Goal: Task Accomplishment & Management: Manage account settings

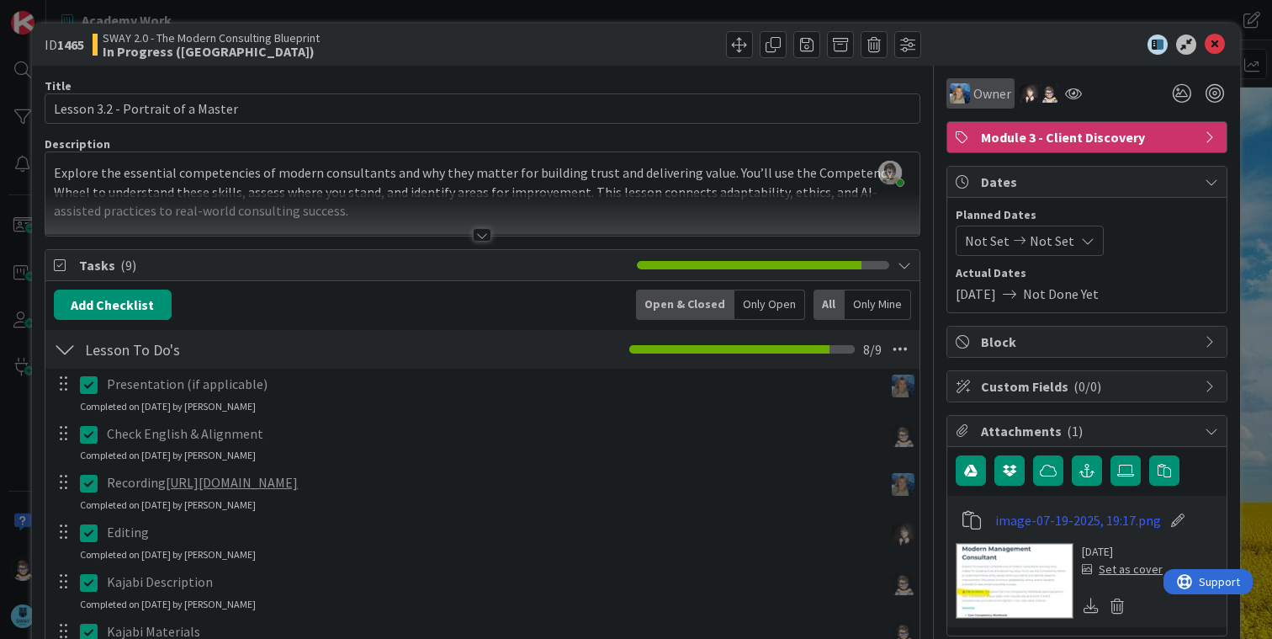
click at [973, 93] on span "Owner" at bounding box center [992, 93] width 38 height 20
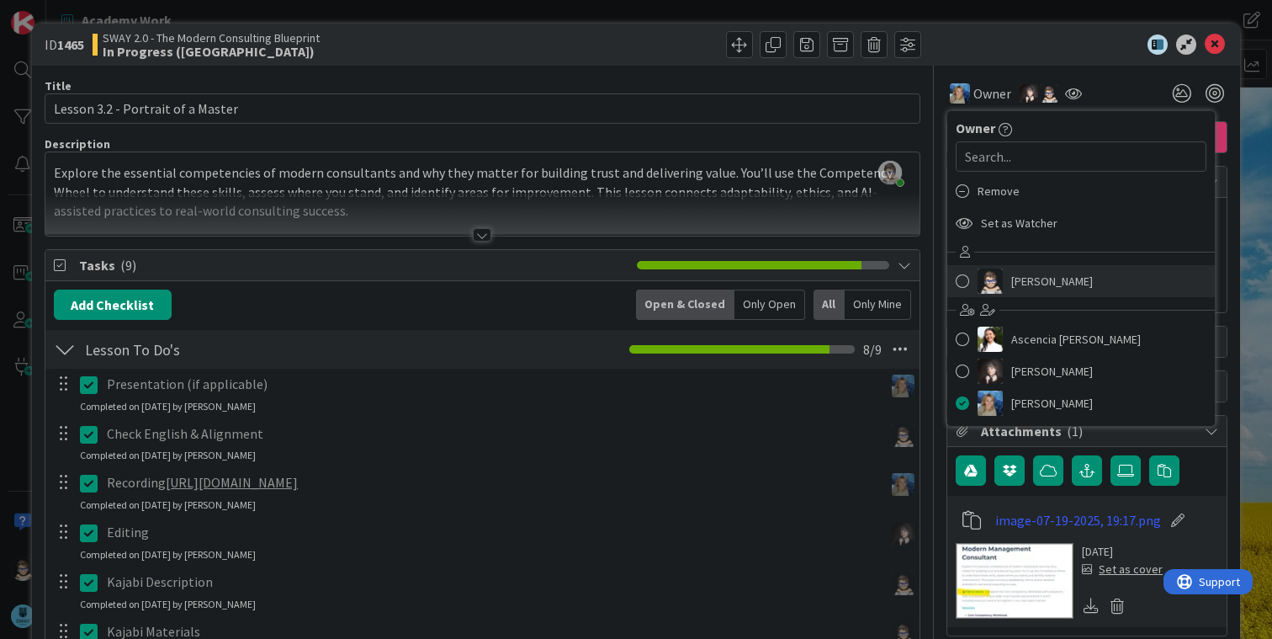
click at [1020, 286] on span "[PERSON_NAME]" at bounding box center [1052, 280] width 82 height 25
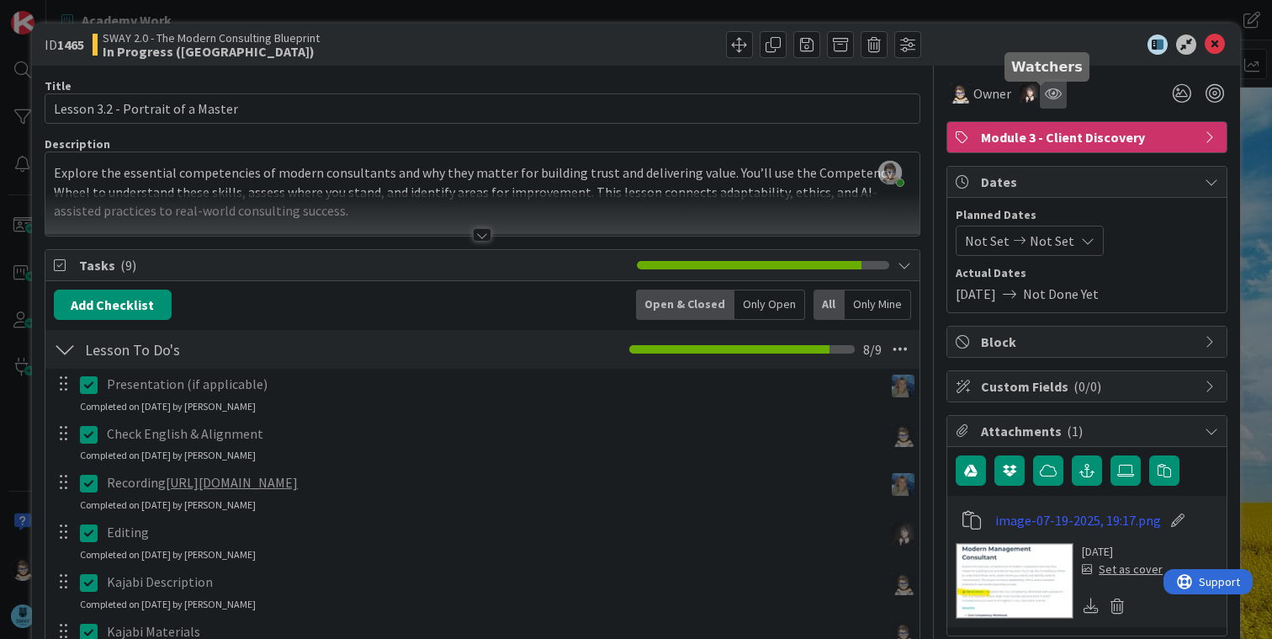
click at [1045, 94] on icon at bounding box center [1053, 93] width 17 height 13
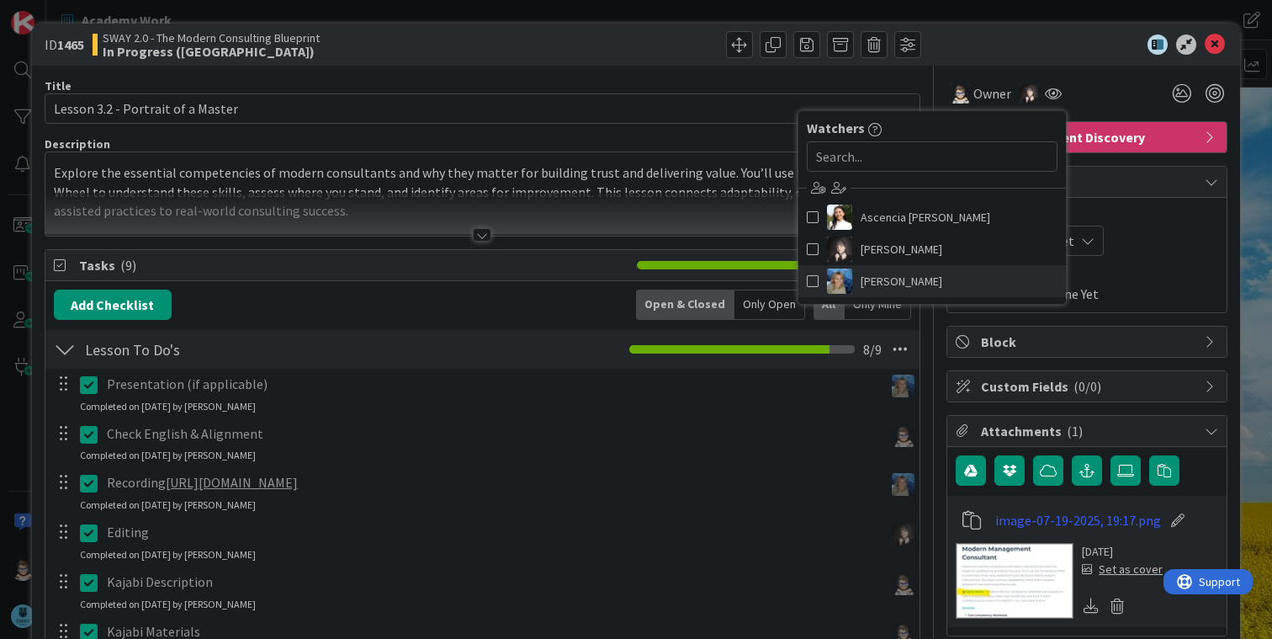
click at [878, 286] on span "[PERSON_NAME]" at bounding box center [902, 280] width 82 height 25
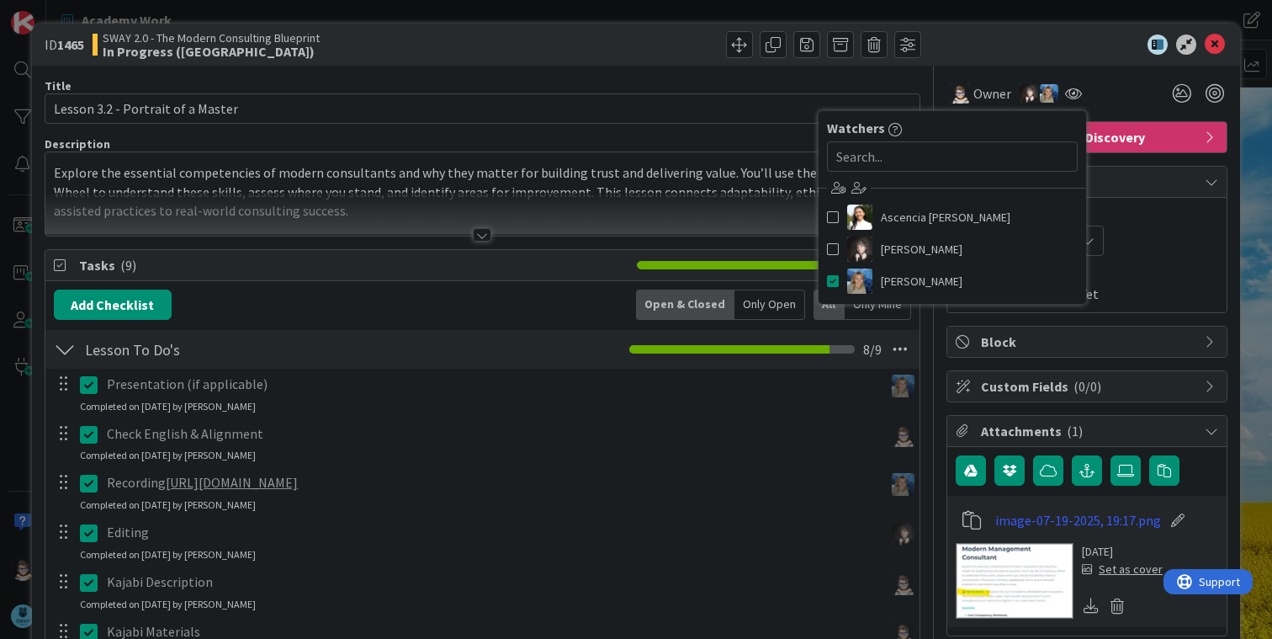
click at [1020, 50] on div at bounding box center [1079, 44] width 298 height 20
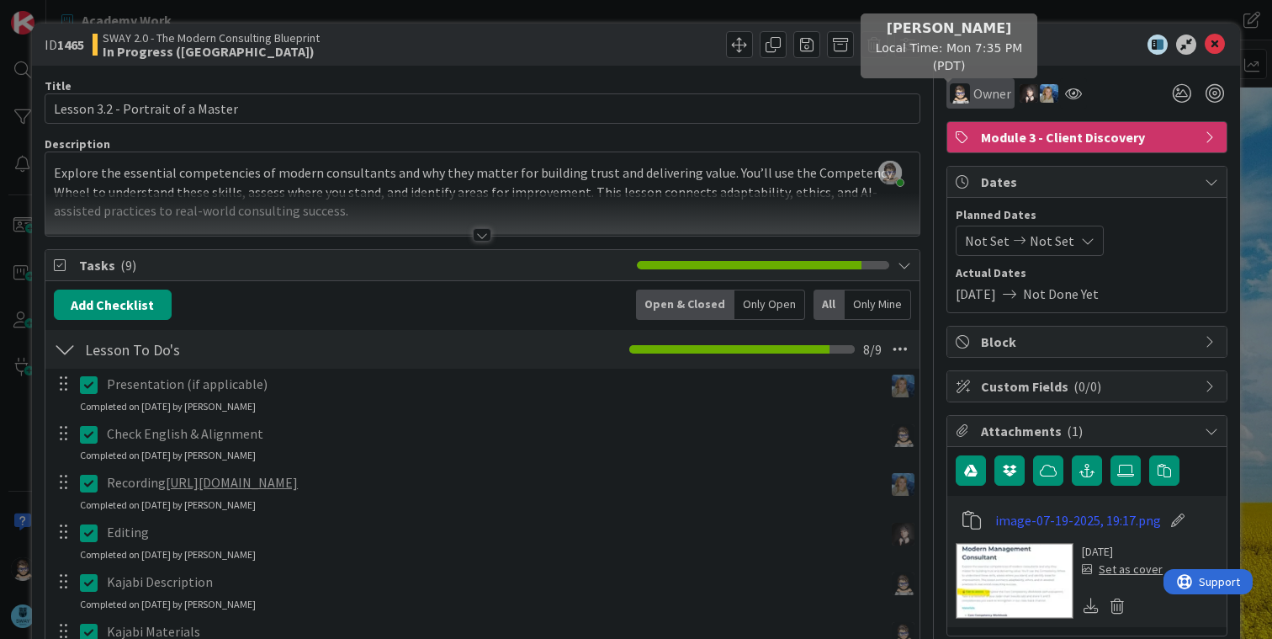
click at [952, 98] on img at bounding box center [960, 93] width 20 height 20
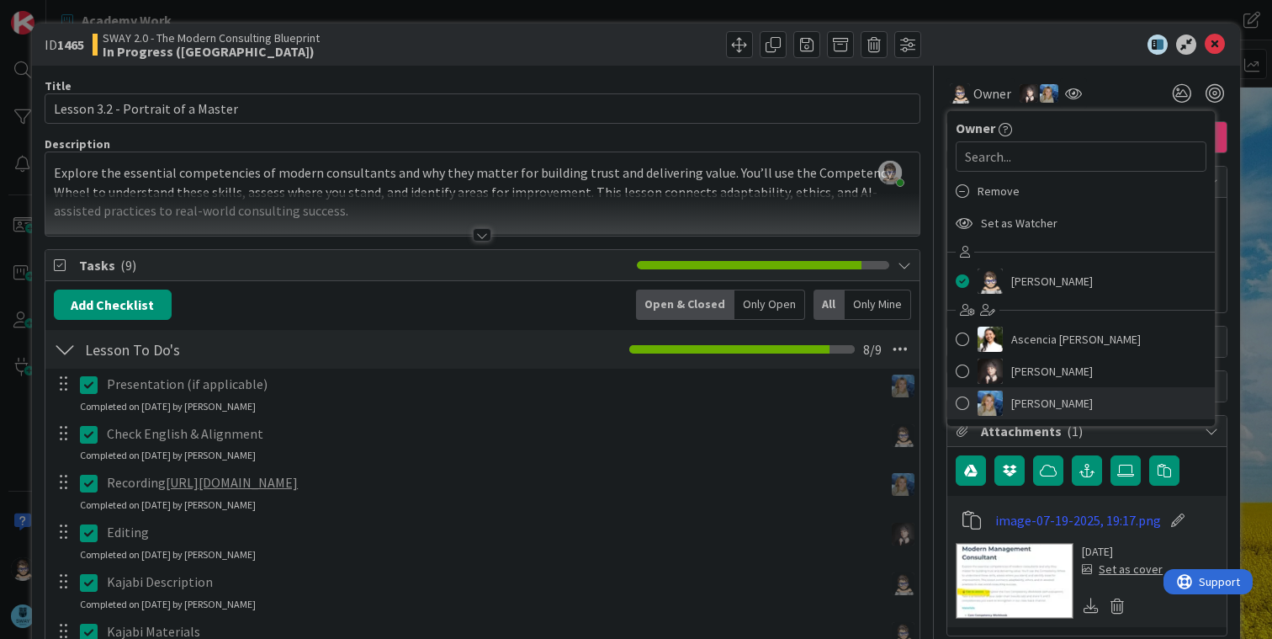
click at [1011, 407] on span "[PERSON_NAME]" at bounding box center [1052, 402] width 82 height 25
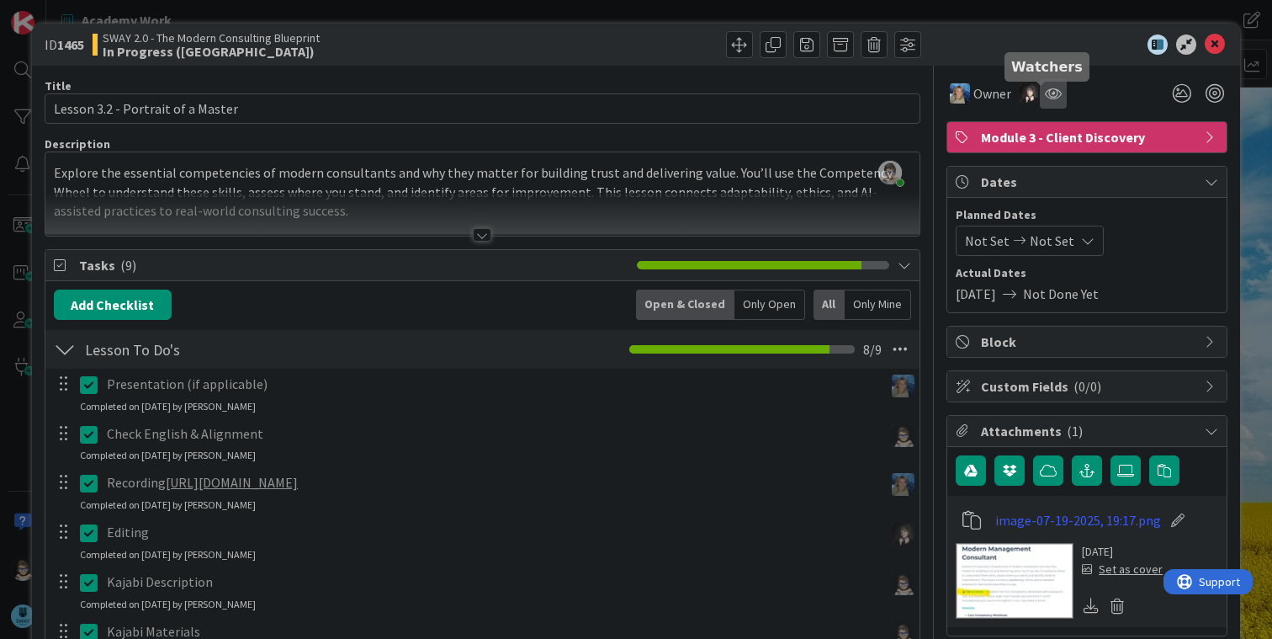
click at [1045, 93] on icon at bounding box center [1053, 93] width 17 height 13
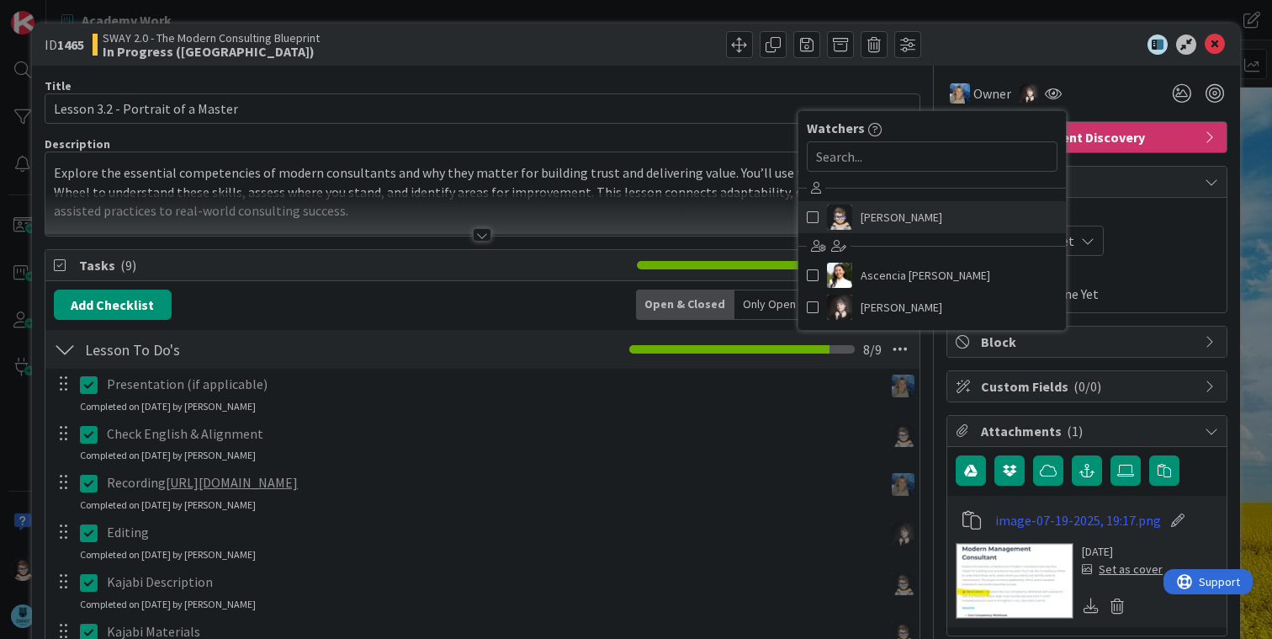
click at [807, 215] on span at bounding box center [813, 216] width 12 height 25
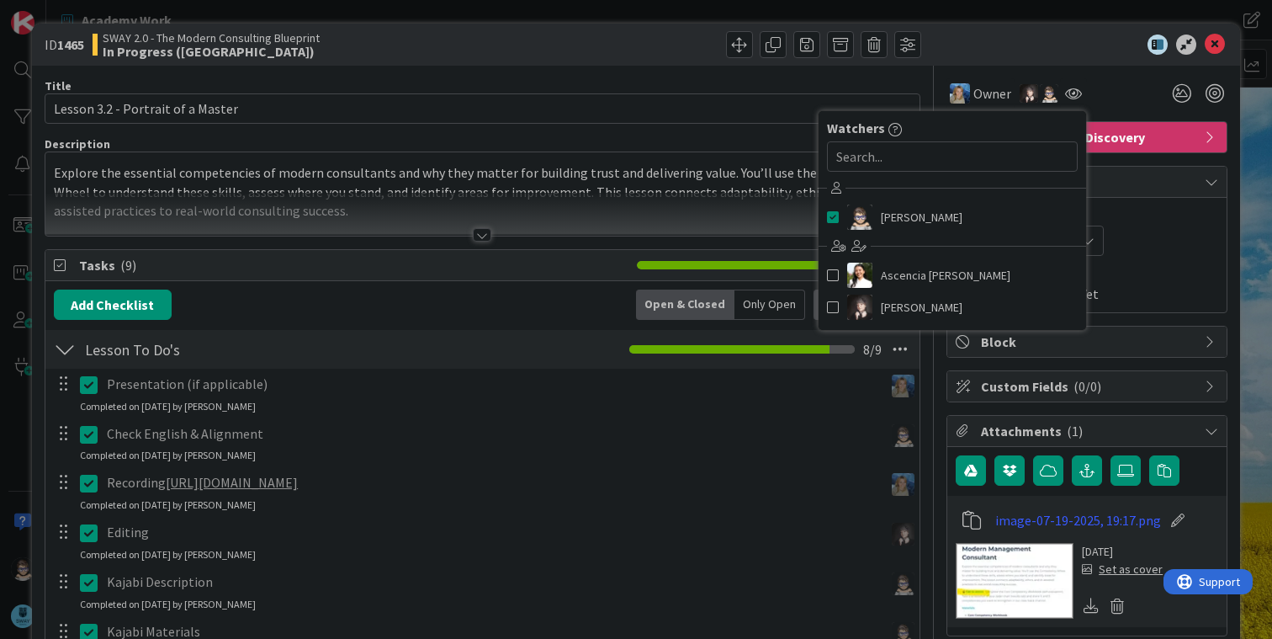
click at [1090, 67] on div "Owner Owner Remove Set as Watcher [PERSON_NAME] Ascencia [PERSON_NAME] [PERSON_…" at bounding box center [1086, 87] width 281 height 43
